Goal: Browse casually: Explore the website without a specific task or goal

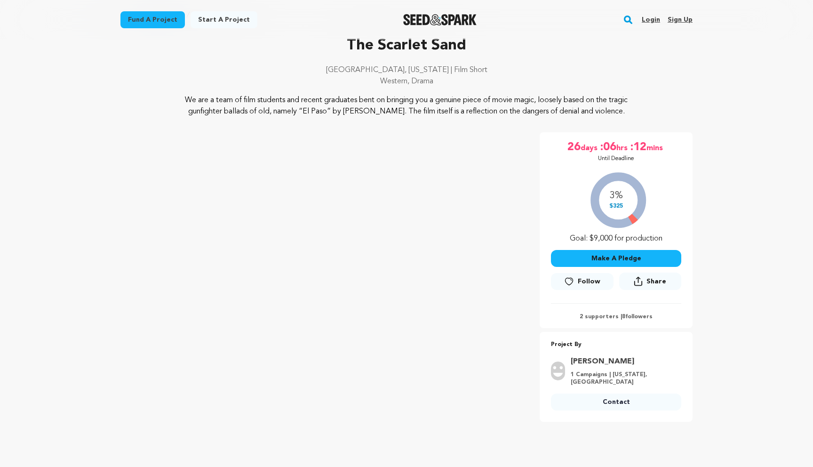
scroll to position [54, 0]
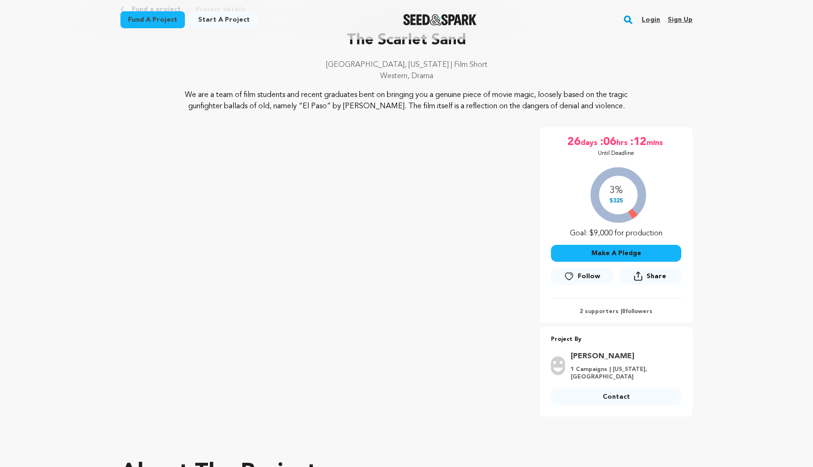
click at [515, 96] on p "We are a team of film students and recent graduates bent on bringing you a genu…" at bounding box center [407, 100] width 458 height 23
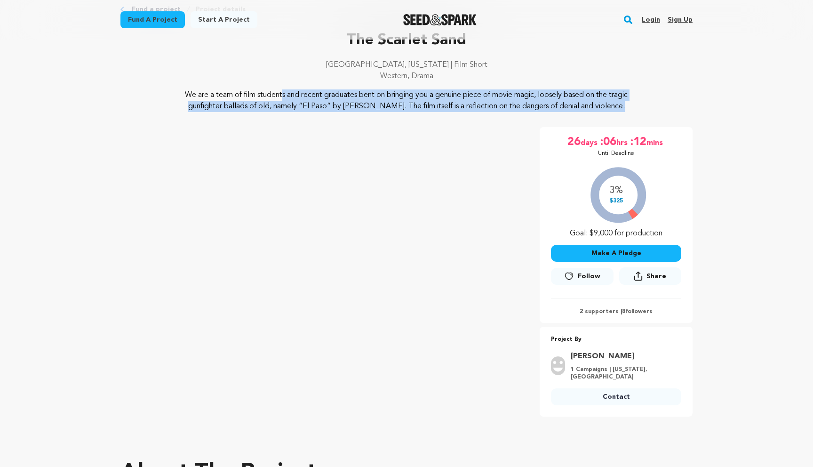
click at [515, 96] on p "We are a team of film students and recent graduates bent on bringing you a genu…" at bounding box center [407, 100] width 458 height 23
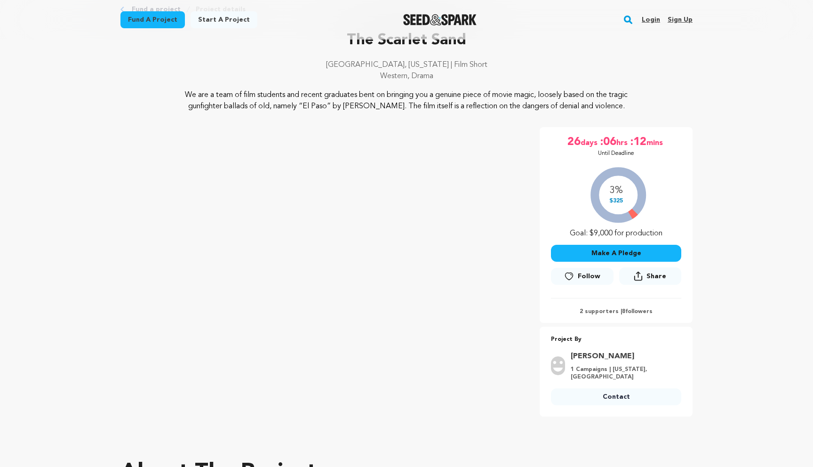
click at [525, 96] on p "We are a team of film students and recent graduates bent on bringing you a genu…" at bounding box center [407, 100] width 458 height 23
click at [350, 94] on p "We are a team of film students and recent graduates bent on bringing you a genu…" at bounding box center [407, 100] width 458 height 23
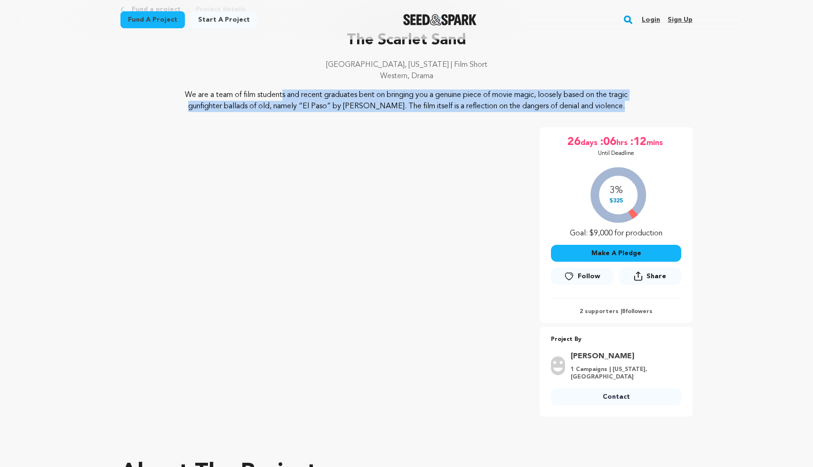
click at [350, 94] on p "We are a team of film students and recent graduates bent on bringing you a genu…" at bounding box center [407, 100] width 458 height 23
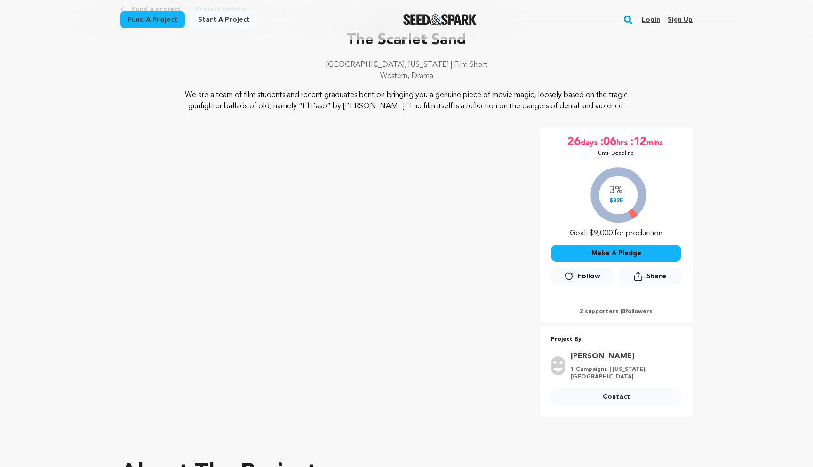
click at [381, 94] on p "We are a team of film students and recent graduates bent on bringing you a genu…" at bounding box center [407, 100] width 458 height 23
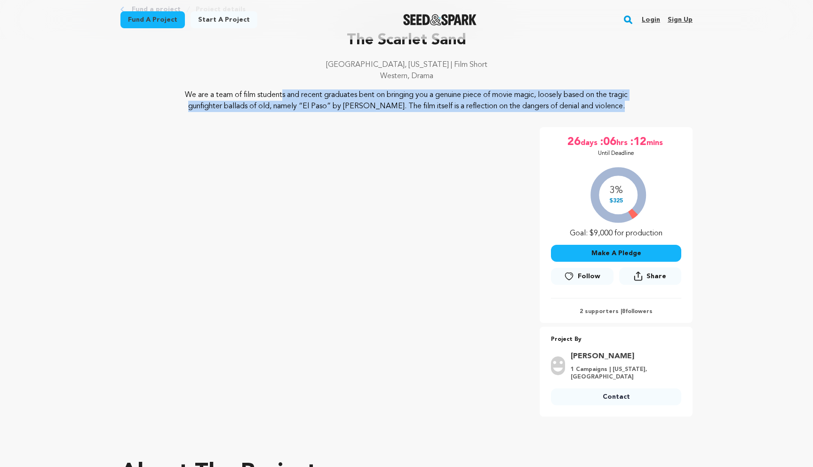
click at [381, 94] on p "We are a team of film students and recent graduates bent on bringing you a genu…" at bounding box center [407, 100] width 458 height 23
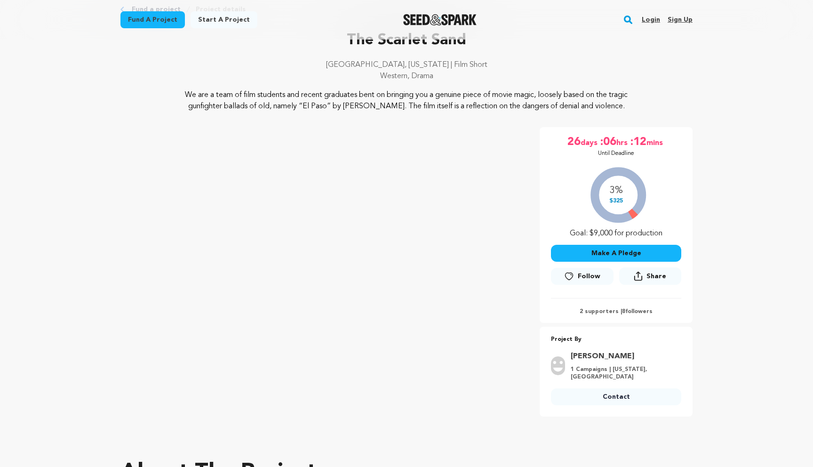
click at [384, 94] on p "We are a team of film students and recent graduates bent on bringing you a genu…" at bounding box center [407, 100] width 458 height 23
click at [367, 97] on p "We are a team of film students and recent graduates bent on bringing you a genu…" at bounding box center [407, 100] width 458 height 23
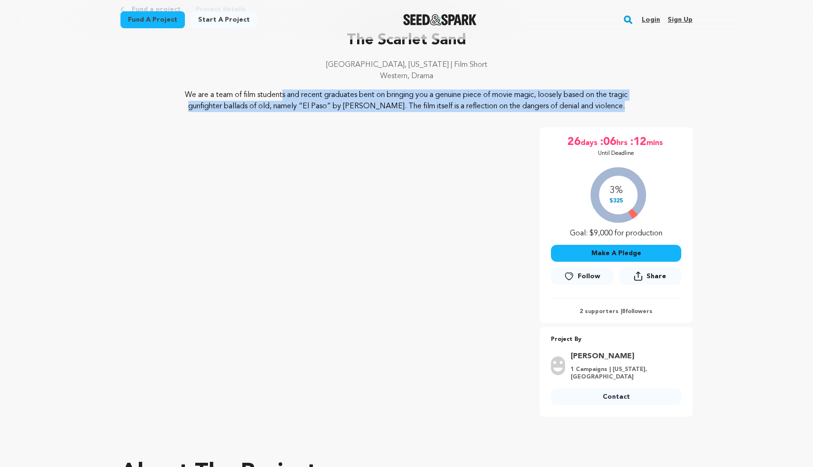
click at [367, 97] on p "We are a team of film students and recent graduates bent on bringing you a genu…" at bounding box center [407, 100] width 458 height 23
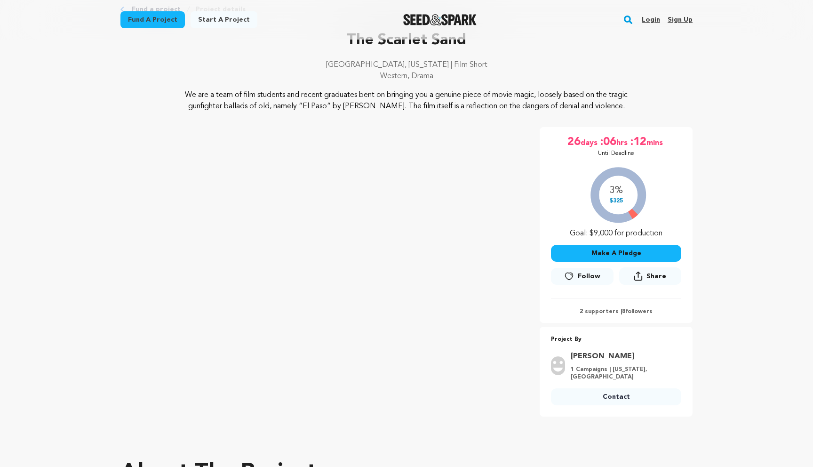
click at [383, 98] on p "We are a team of film students and recent graduates bent on bringing you a genu…" at bounding box center [407, 100] width 458 height 23
click at [423, 103] on p "We are a team of film students and recent graduates bent on bringing you a genu…" at bounding box center [407, 100] width 458 height 23
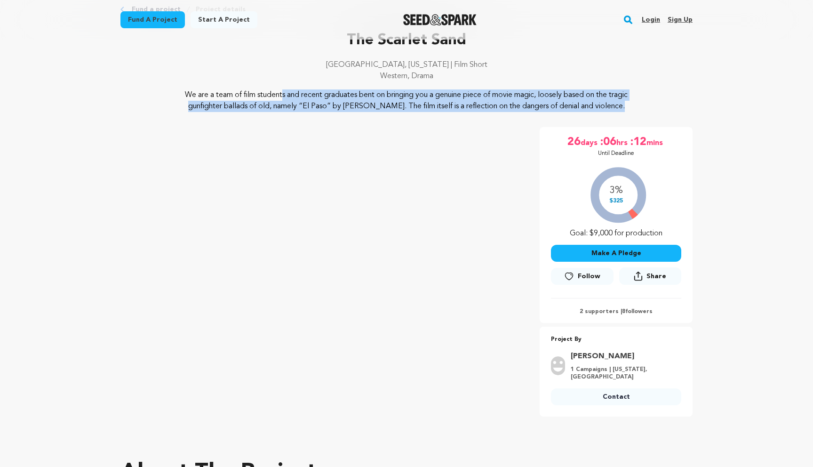
click at [423, 103] on p "We are a team of film students and recent graduates bent on bringing you a genu…" at bounding box center [407, 100] width 458 height 23
click at [435, 103] on p "We are a team of film students and recent graduates bent on bringing you a genu…" at bounding box center [407, 100] width 458 height 23
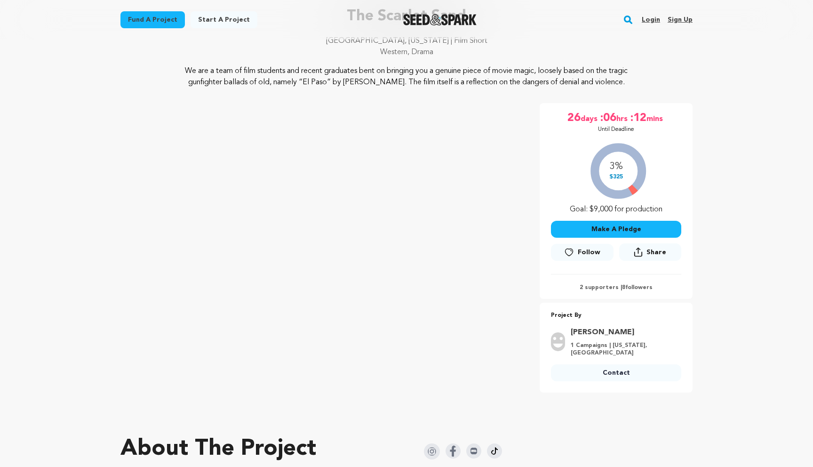
scroll to position [88, 0]
